Goal: Transaction & Acquisition: Book appointment/travel/reservation

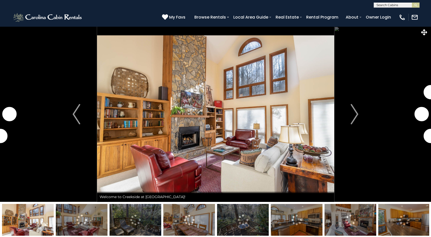
click at [353, 114] on img "Next" at bounding box center [355, 114] width 8 height 20
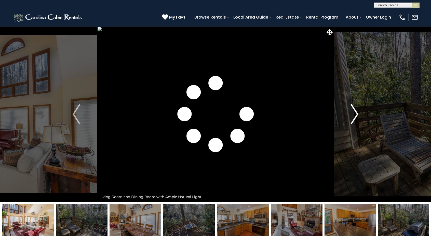
click at [356, 112] on img "Next" at bounding box center [355, 114] width 8 height 20
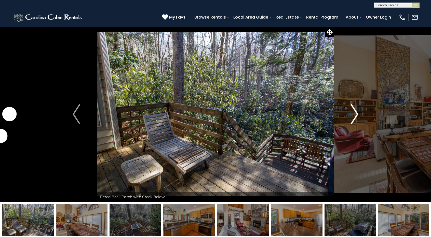
click at [356, 112] on img "Next" at bounding box center [355, 114] width 8 height 20
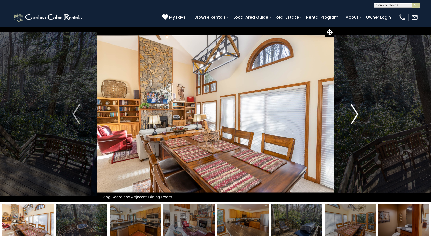
click at [356, 112] on img "Next" at bounding box center [355, 114] width 8 height 20
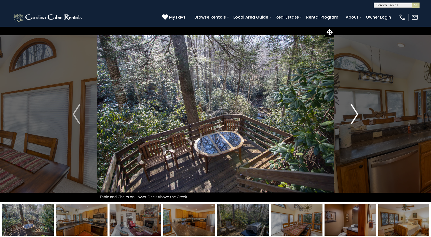
click at [356, 112] on img "Next" at bounding box center [355, 114] width 8 height 20
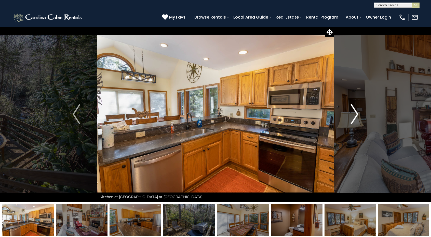
click at [356, 112] on img "Next" at bounding box center [355, 114] width 8 height 20
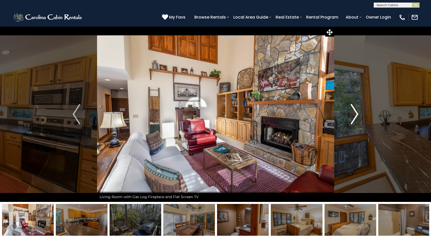
click at [356, 112] on img "Next" at bounding box center [355, 114] width 8 height 20
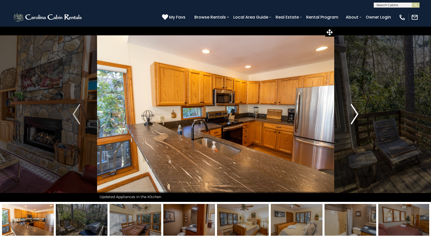
click at [356, 112] on img "Next" at bounding box center [355, 114] width 8 height 20
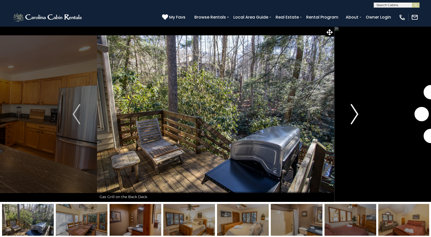
click at [356, 112] on img "Next" at bounding box center [355, 114] width 8 height 20
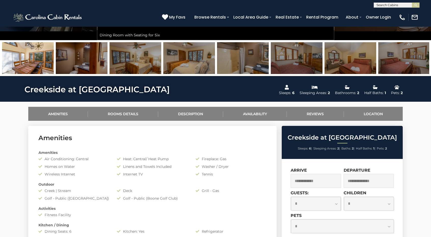
scroll to position [204, 0]
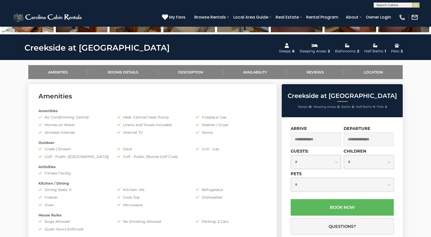
click at [316, 136] on input "text" at bounding box center [316, 139] width 50 height 14
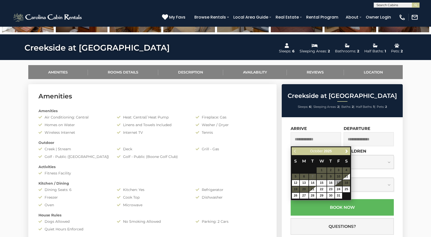
click at [345, 184] on table "S M T W T F S 1 2 3 4 5 6 7 8 9 10 11 12 13 14 15 16 17 18 19 20 21 22 23 24 25…" at bounding box center [321, 177] width 59 height 44
